Goal: Navigation & Orientation: Find specific page/section

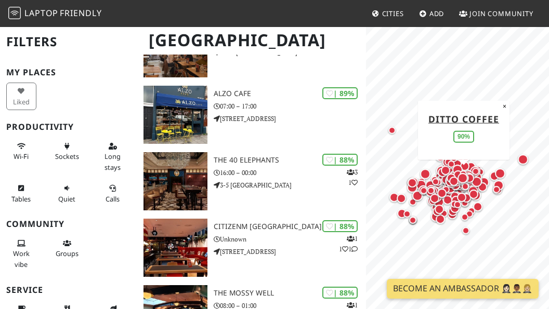
scroll to position [1009, 0]
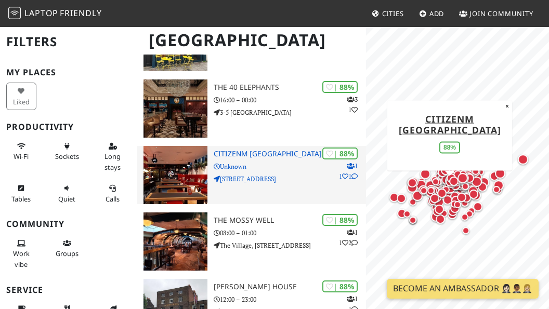
click at [233, 181] on div "| 88% 1 1 1 citizenM London Victoria Station hotel Unknown 292 Vauxhall Bridge …" at bounding box center [290, 175] width 152 height 58
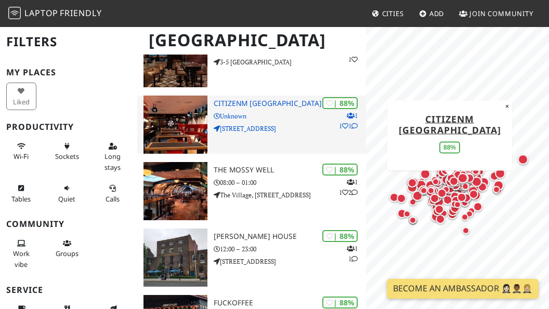
scroll to position [1144, 0]
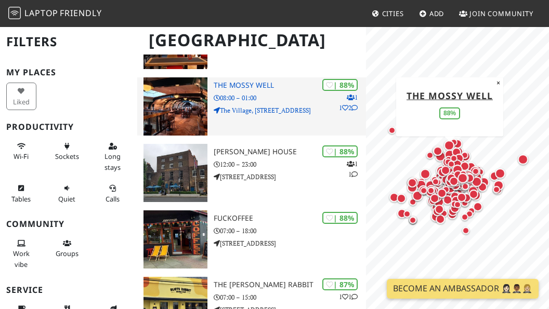
click at [183, 102] on img at bounding box center [175, 106] width 64 height 58
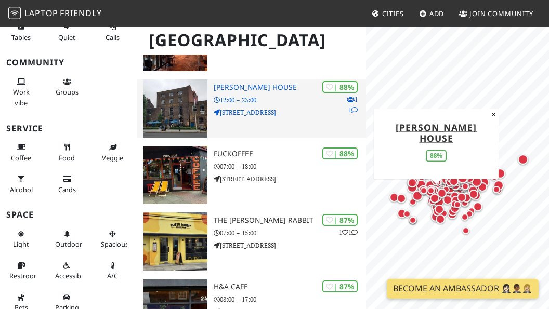
scroll to position [1352, 0]
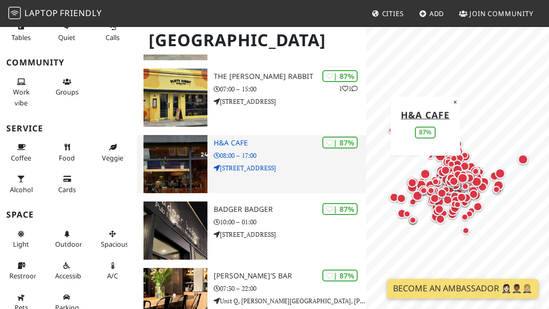
click at [160, 160] on img at bounding box center [175, 164] width 64 height 58
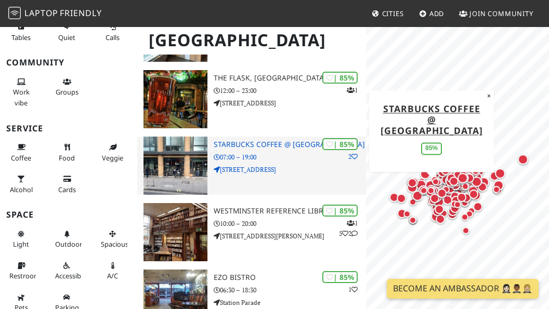
scroll to position [1884, 0]
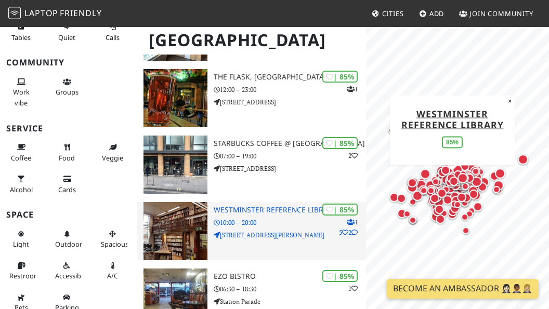
click at [168, 221] on img at bounding box center [175, 231] width 64 height 58
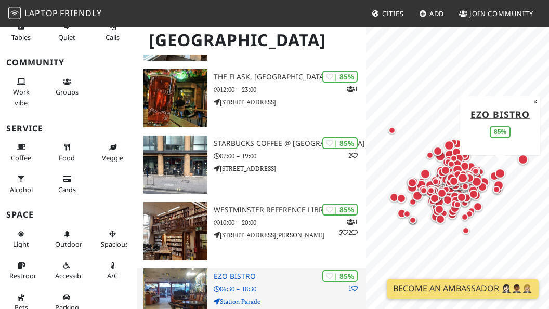
scroll to position [2033, 0]
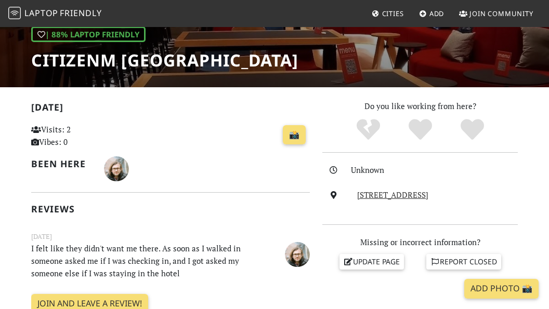
scroll to position [289, 0]
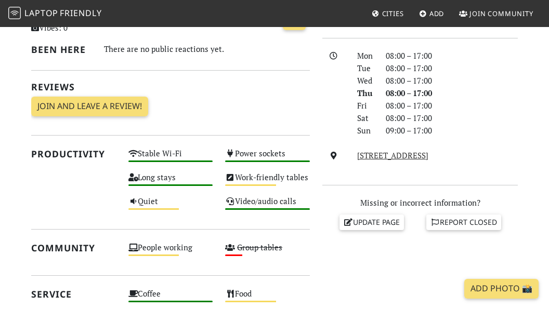
scroll to position [438, 0]
